Goal: Task Accomplishment & Management: Use online tool/utility

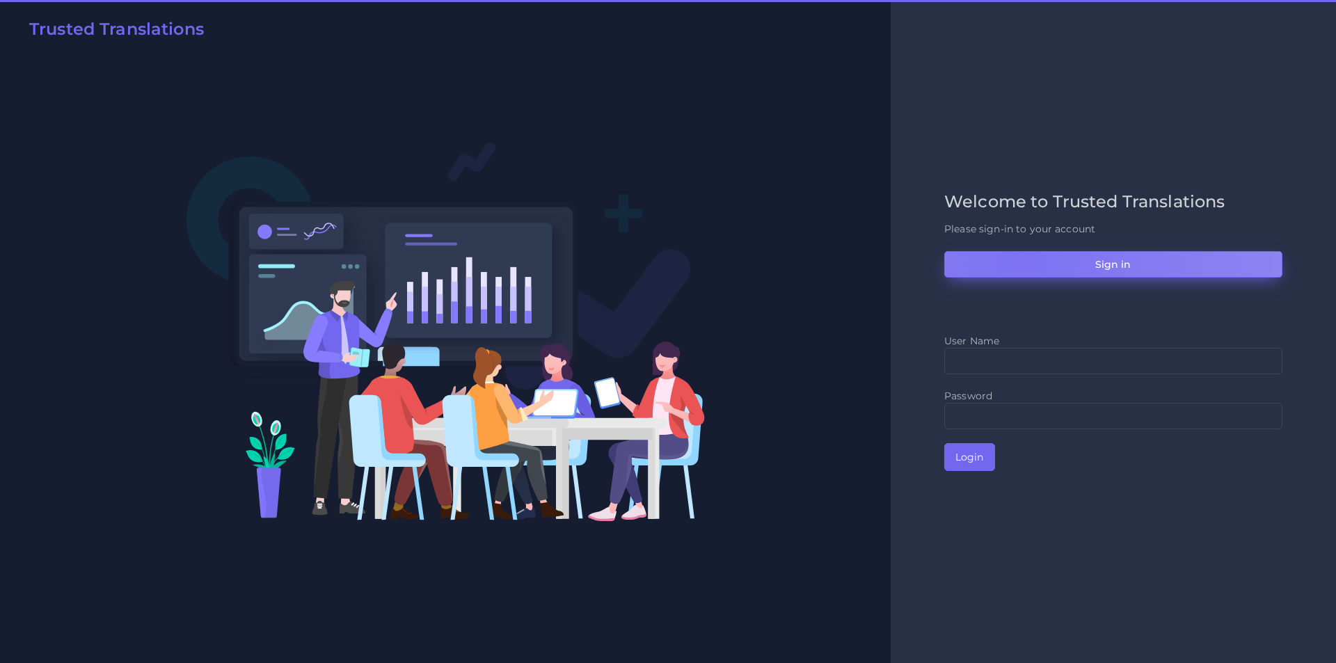
click at [1022, 262] on button "Sign in" at bounding box center [1113, 264] width 338 height 26
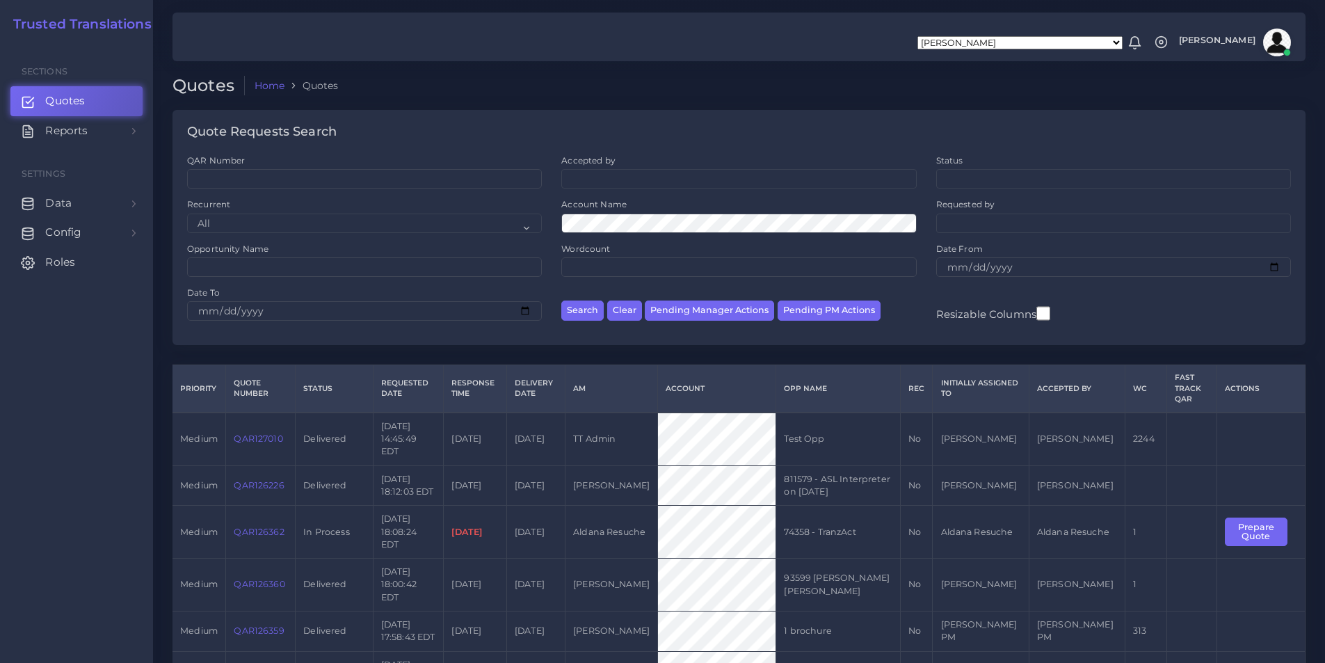
click at [264, 434] on link "QAR127010" at bounding box center [258, 438] width 49 height 10
click at [833, 93] on ol "Home Quotes" at bounding box center [631, 86] width 773 height 20
click at [877, 82] on ol "Home Quotes" at bounding box center [631, 86] width 773 height 20
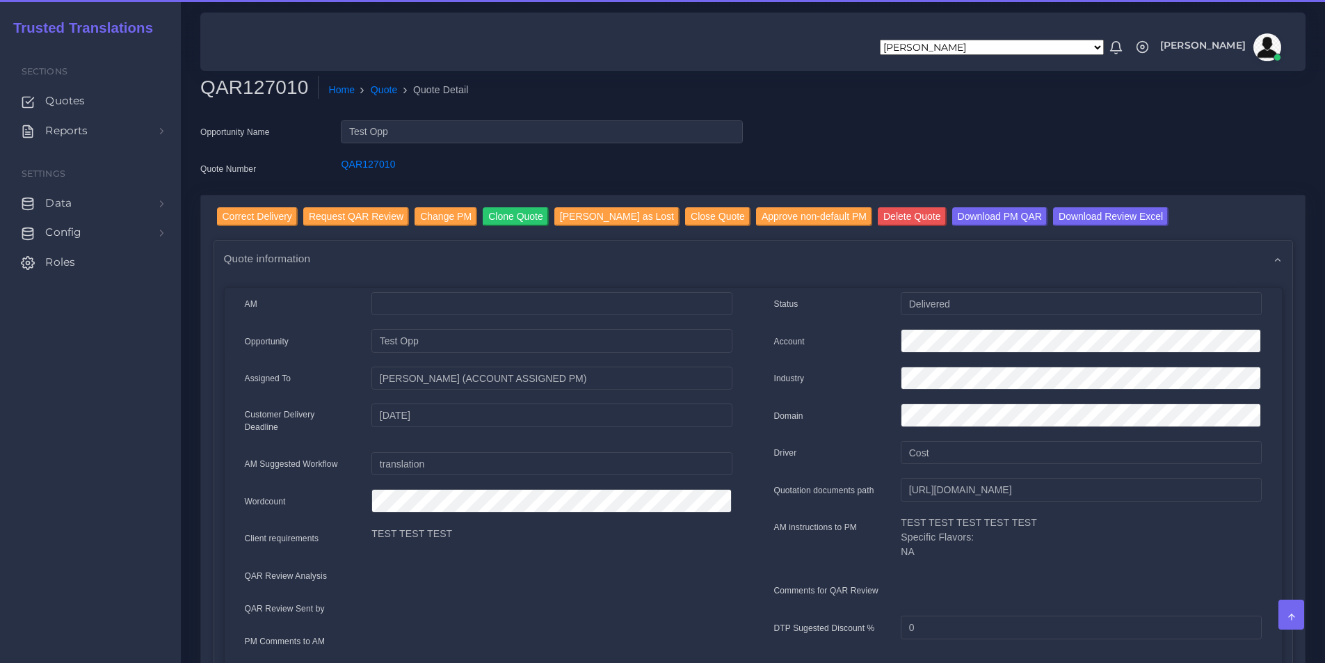
click at [920, 163] on div "Opportunity Name Test Opp Quote Number QAR127010" at bounding box center [753, 157] width 1126 height 74
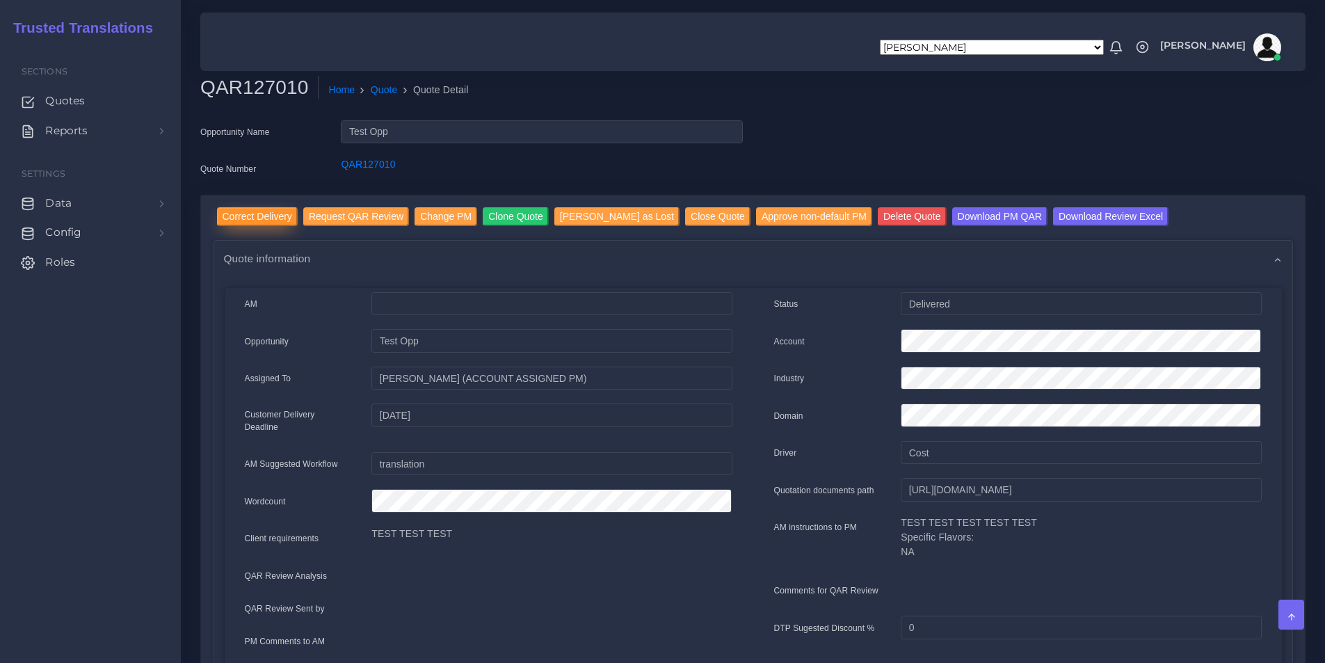
click at [268, 212] on input "Correct Delivery" at bounding box center [257, 216] width 81 height 19
click at [922, 140] on div "Opportunity Name Test Opp Quote Number QAR127010" at bounding box center [753, 157] width 1126 height 74
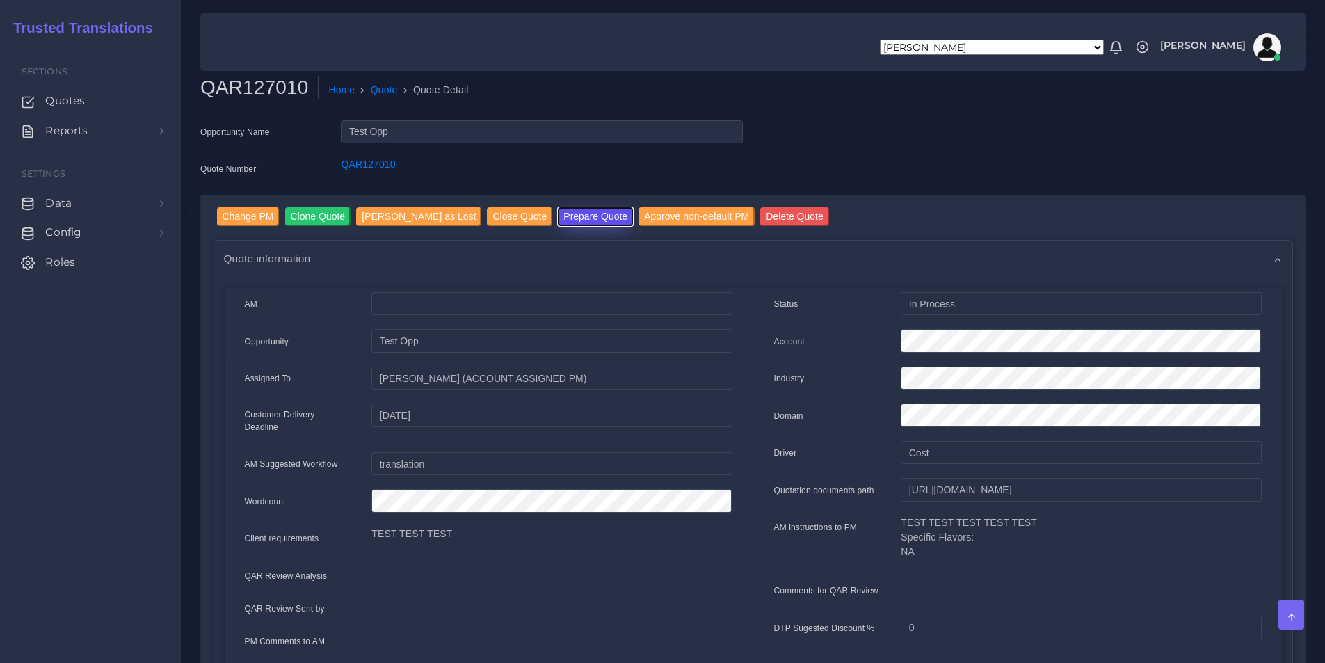
click at [561, 214] on button "Prepare Quote" at bounding box center [595, 216] width 75 height 19
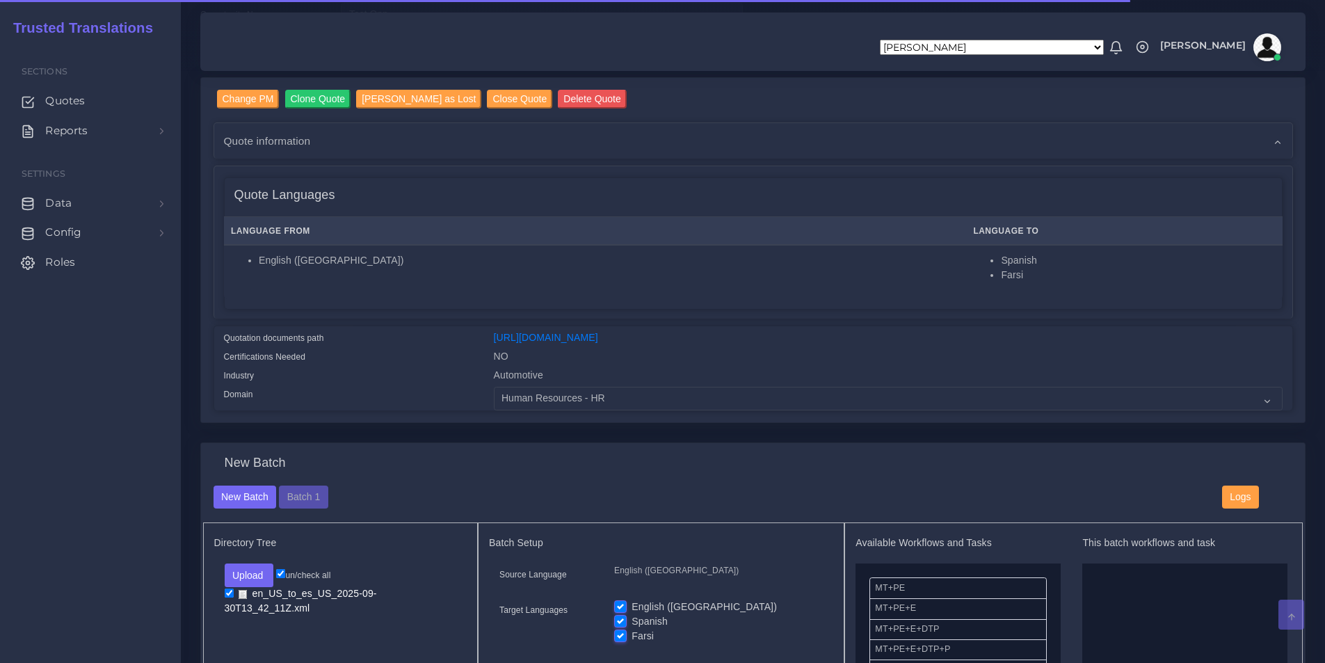
scroll to position [278, 0]
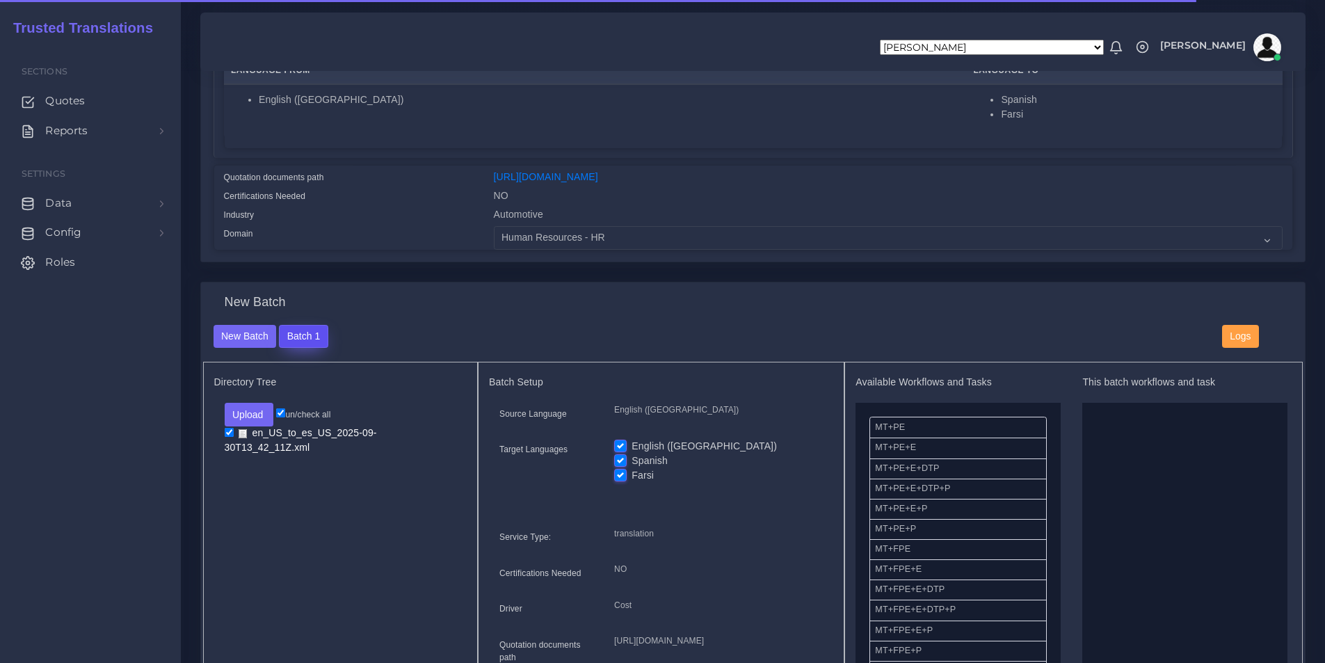
click at [313, 342] on button "Batch 1" at bounding box center [303, 337] width 49 height 24
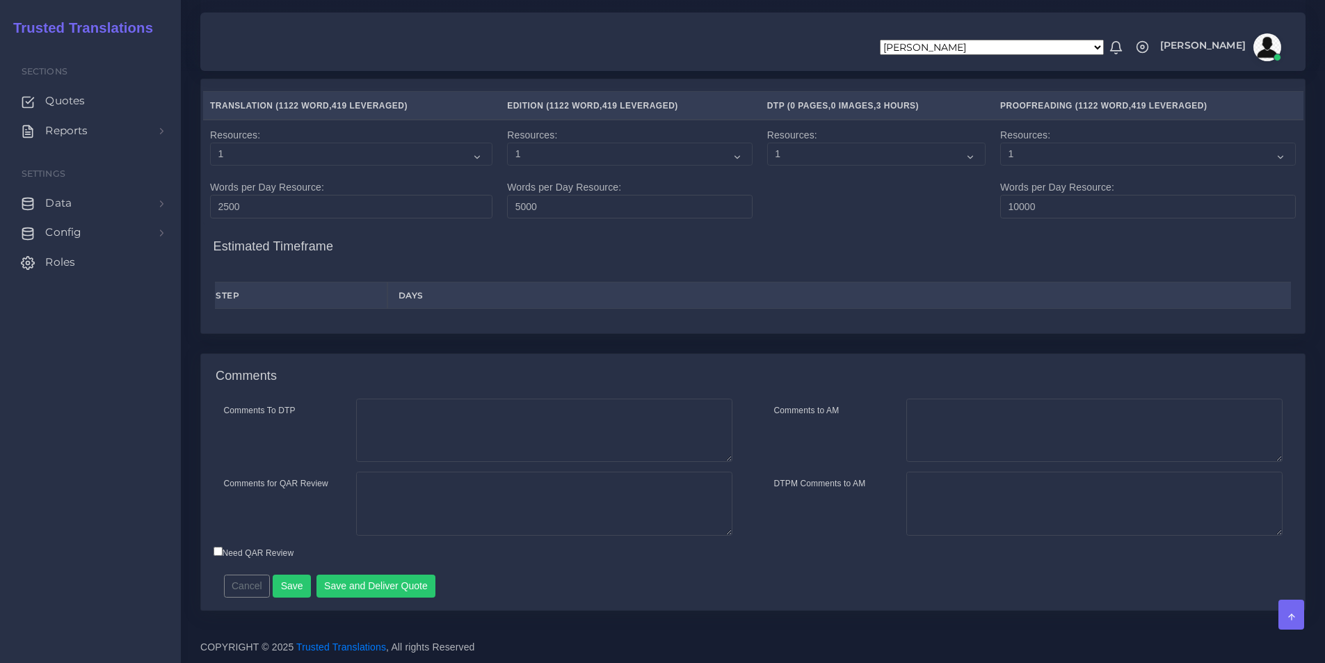
scroll to position [1496, 0]
click at [374, 582] on button "Save and Deliver Quote" at bounding box center [377, 587] width 120 height 24
